Goal: Task Accomplishment & Management: Manage account settings

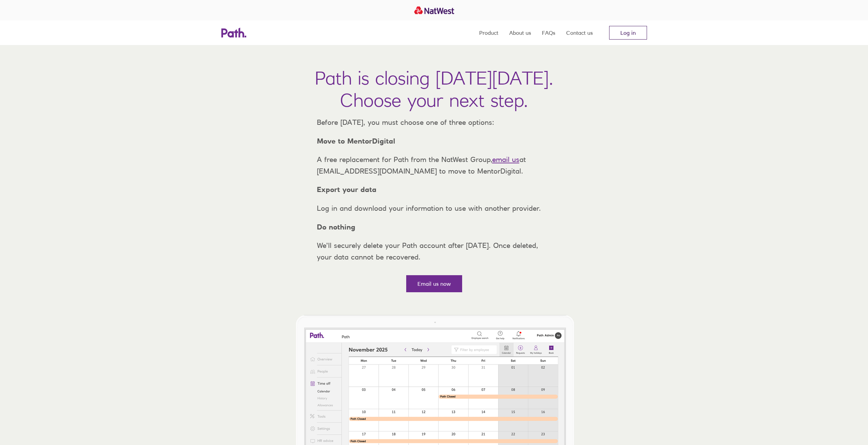
click at [639, 33] on link "Log in" at bounding box center [628, 33] width 38 height 14
click at [626, 29] on link "Log in" at bounding box center [628, 33] width 38 height 14
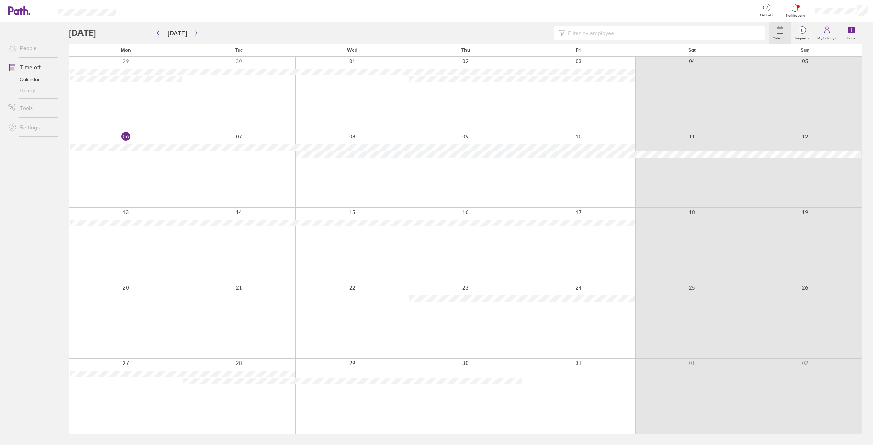
click at [29, 49] on link "People" at bounding box center [30, 48] width 55 height 14
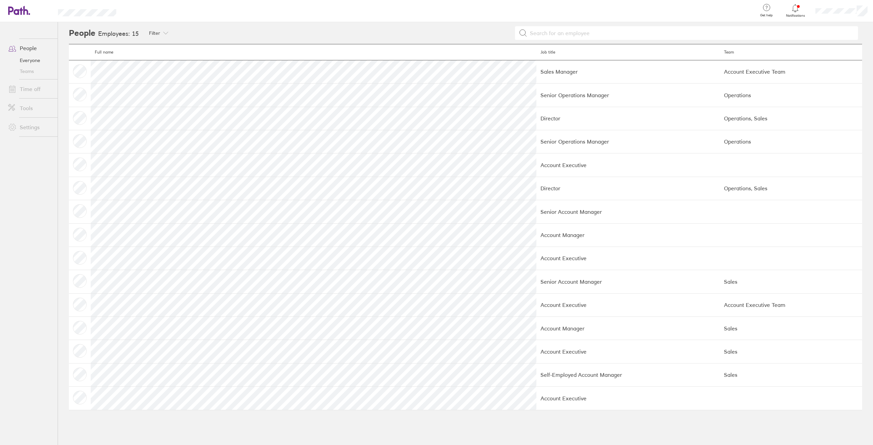
click at [35, 120] on link "Settings" at bounding box center [30, 127] width 55 height 14
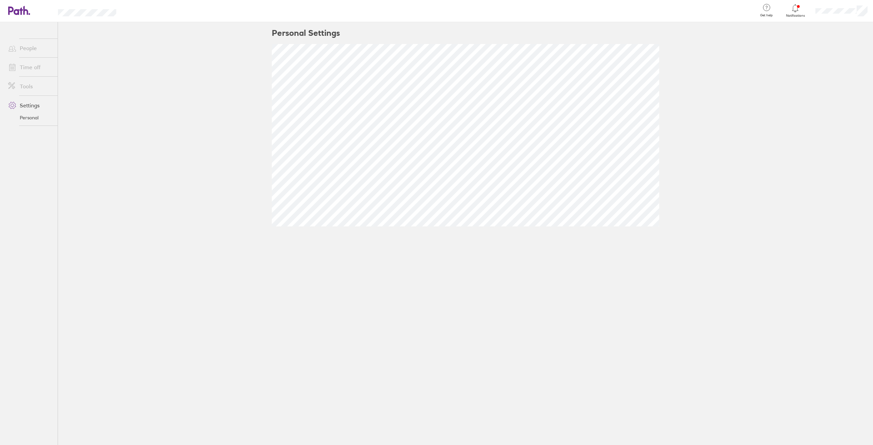
click at [40, 43] on link "People" at bounding box center [30, 48] width 55 height 14
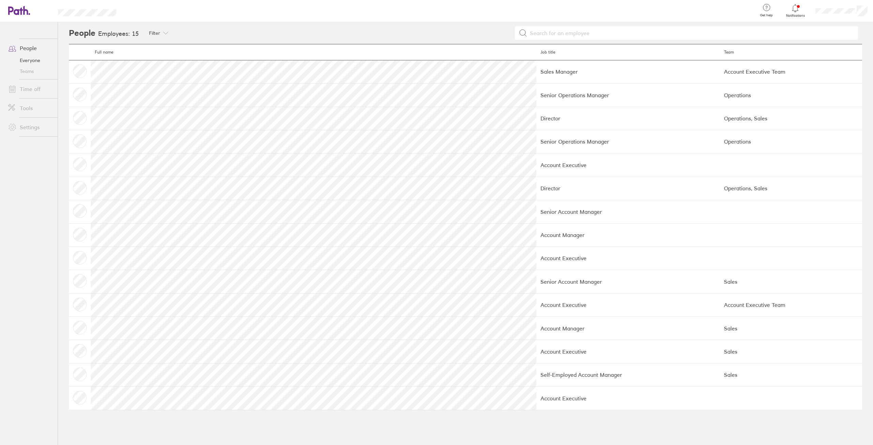
click at [31, 72] on link "Teams" at bounding box center [30, 71] width 55 height 11
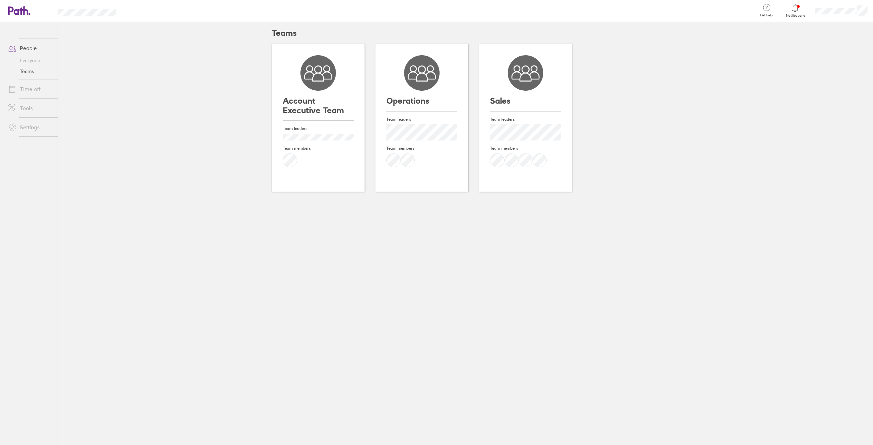
click at [33, 72] on link "Teams" at bounding box center [30, 71] width 55 height 11
click at [317, 88] on icon at bounding box center [317, 72] width 35 height 35
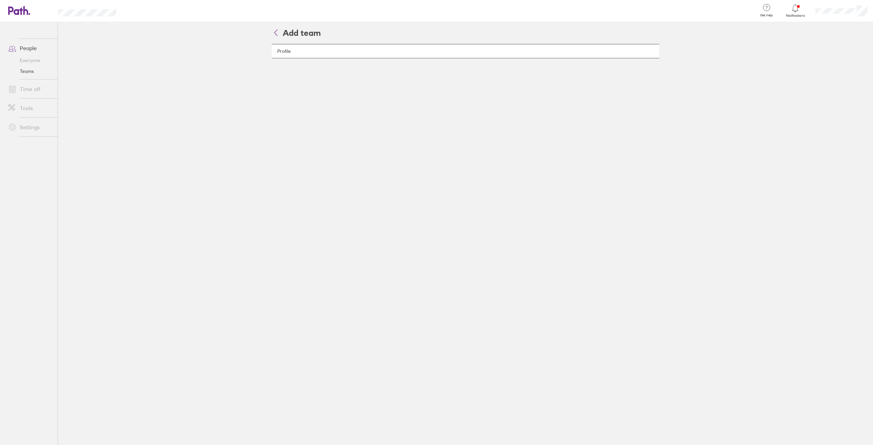
click at [277, 27] on h2 "Add team" at bounding box center [296, 33] width 49 height 23
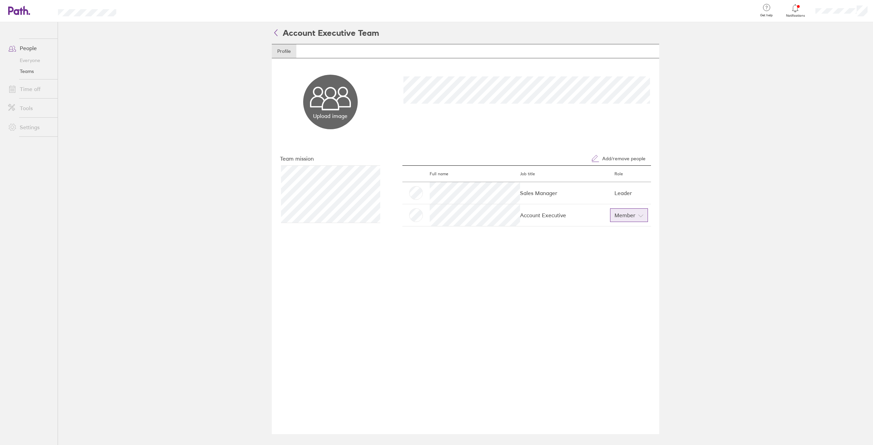
click at [642, 211] on button "Member" at bounding box center [629, 215] width 38 height 14
click at [339, 301] on div "Upload image Choose files Team mission Add/remove people Full name Job title Ro…" at bounding box center [465, 246] width 387 height 376
click at [606, 154] on button "Add/remove people" at bounding box center [618, 159] width 65 height 14
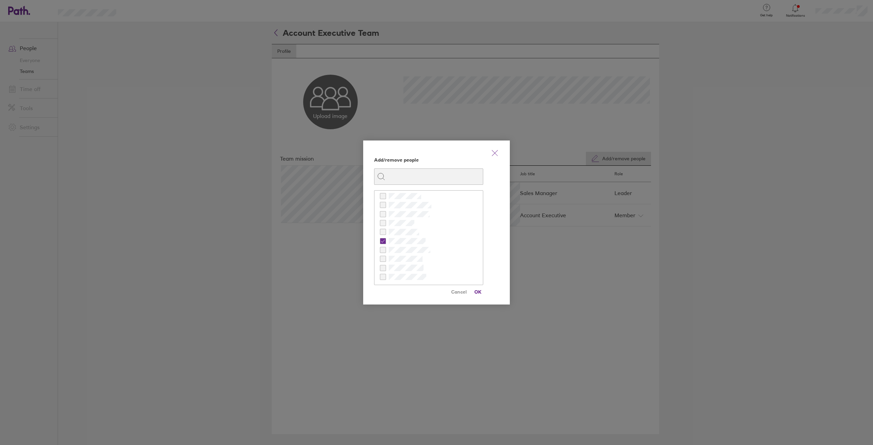
scroll to position [49, 0]
click at [458, 297] on span "Cancel" at bounding box center [459, 291] width 16 height 11
